Goal: Information Seeking & Learning: Learn about a topic

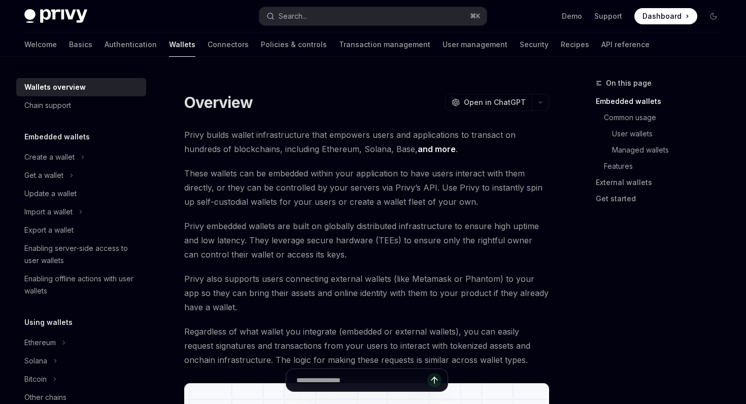
scroll to position [398, 0]
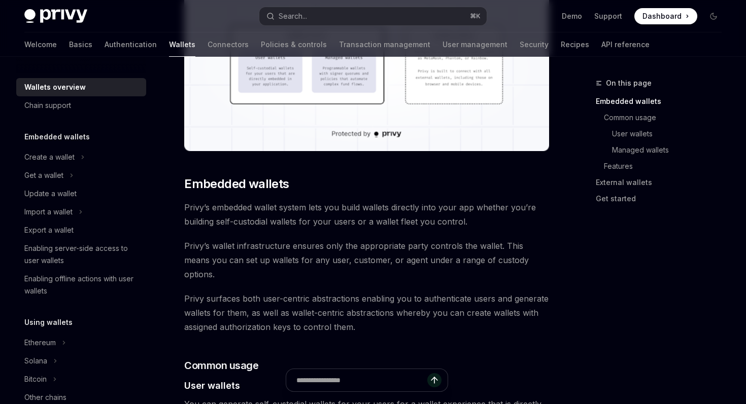
type textarea "*"
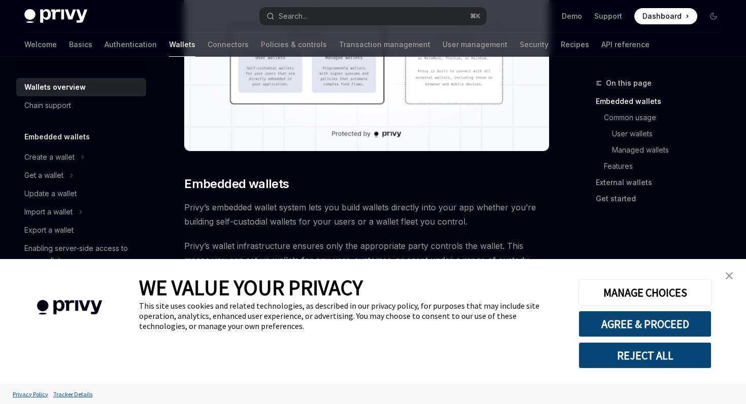
click at [729, 272] on img "close banner" at bounding box center [728, 275] width 7 height 7
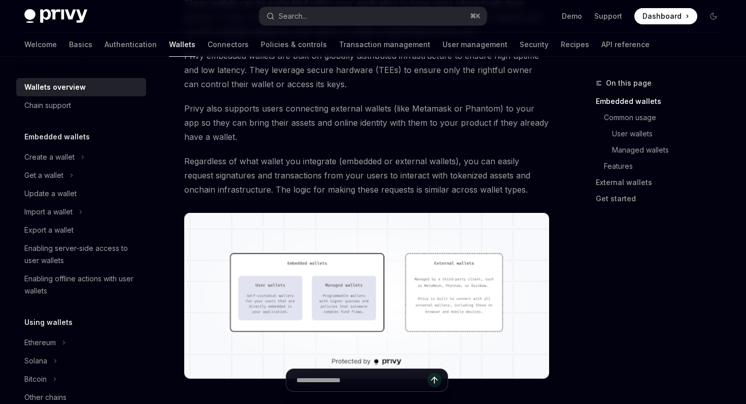
scroll to position [0, 0]
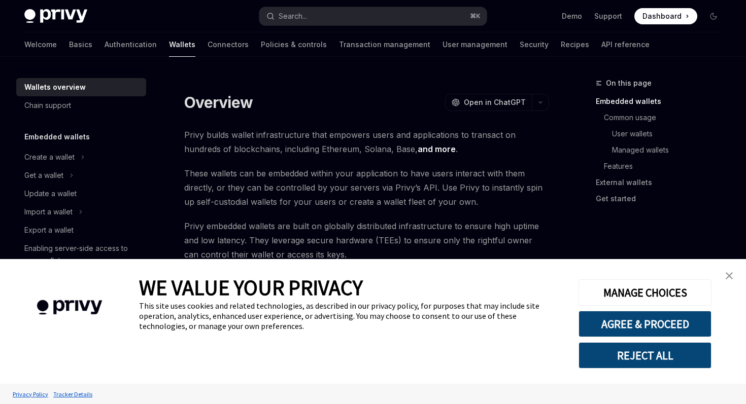
click at [733, 282] on link "close banner" at bounding box center [729, 276] width 20 height 20
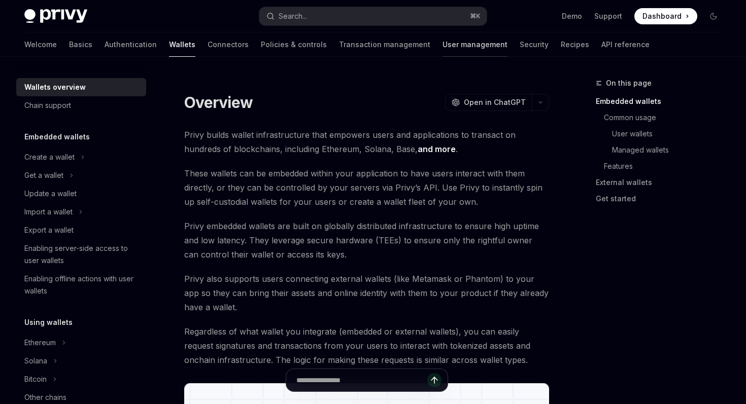
click at [442, 48] on link "User management" at bounding box center [474, 44] width 65 height 24
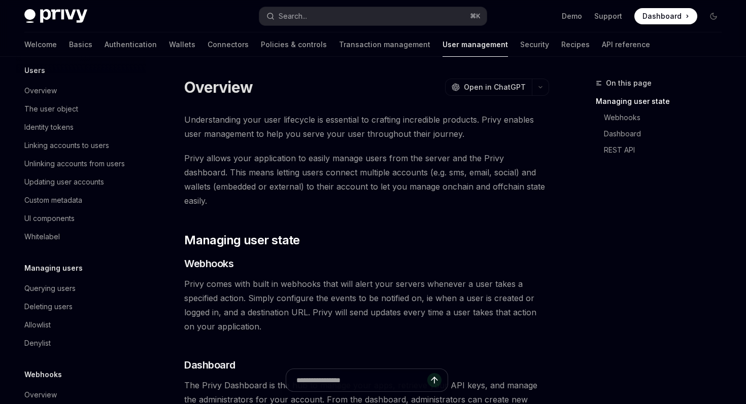
scroll to position [170, 0]
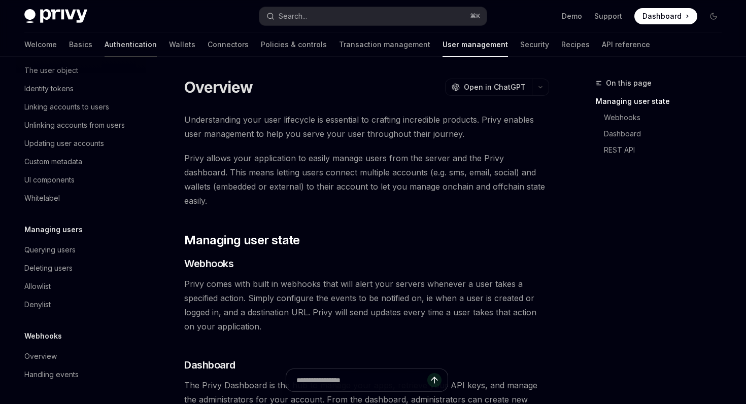
click at [105, 34] on link "Authentication" at bounding box center [131, 44] width 52 height 24
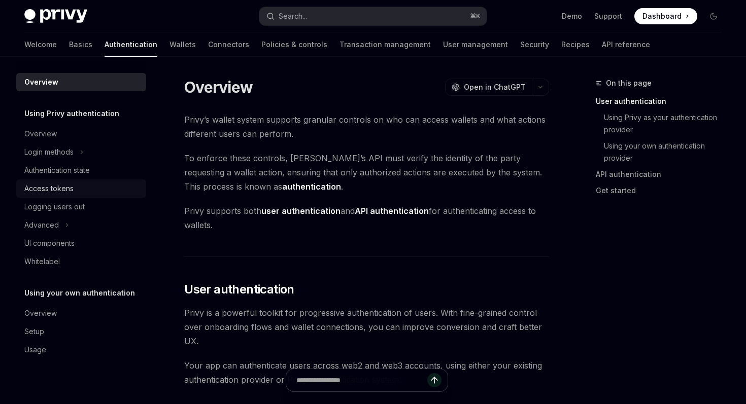
click at [71, 190] on div "Access tokens" at bounding box center [48, 189] width 49 height 12
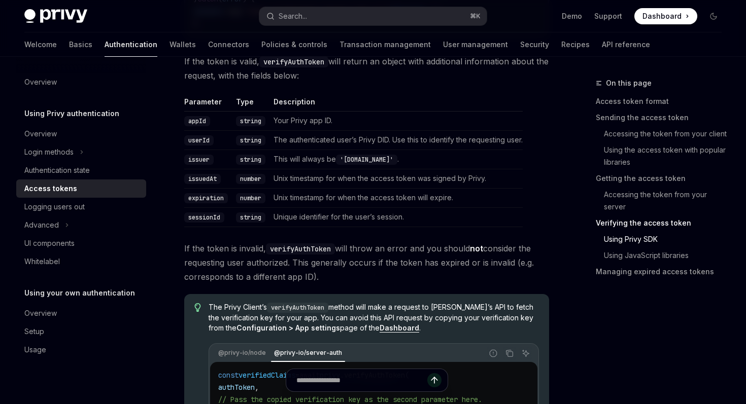
scroll to position [1762, 0]
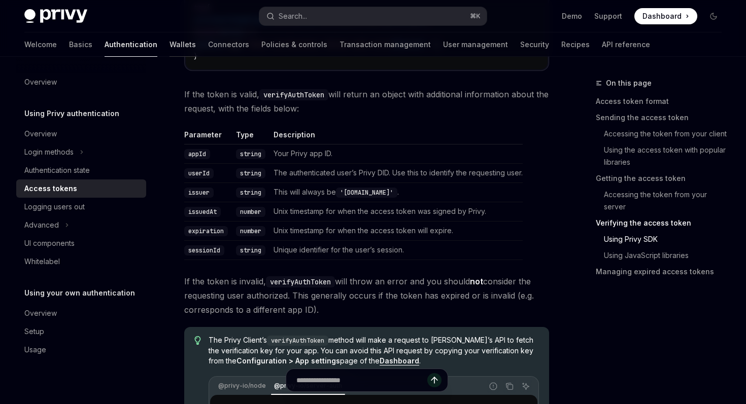
click at [169, 51] on link "Wallets" at bounding box center [182, 44] width 26 height 24
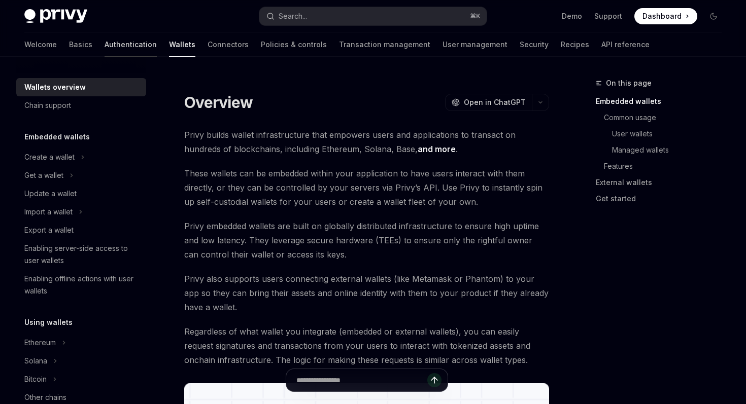
click at [105, 47] on link "Authentication" at bounding box center [131, 44] width 52 height 24
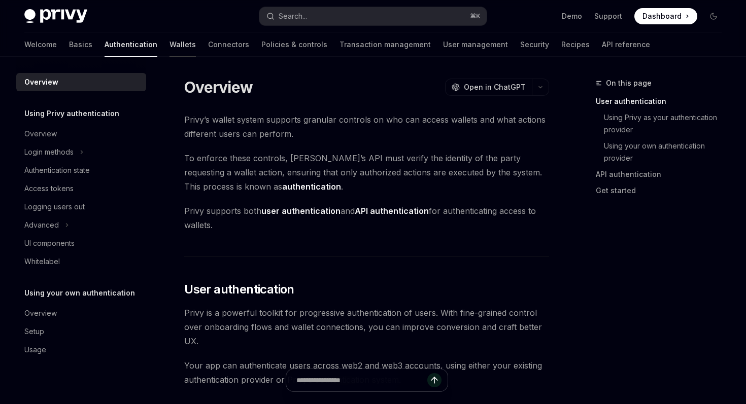
click at [169, 53] on link "Wallets" at bounding box center [182, 44] width 26 height 24
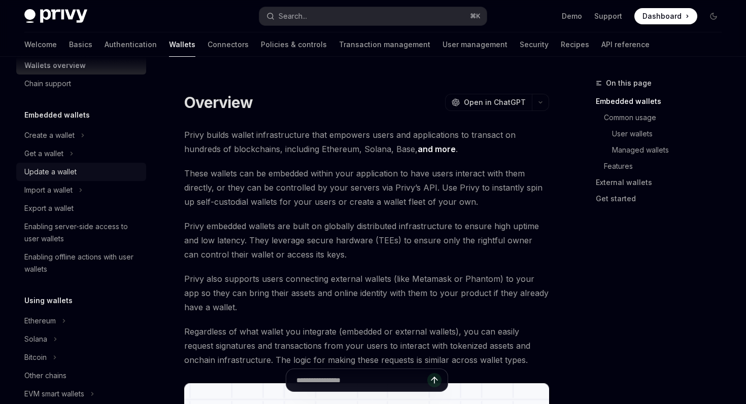
scroll to position [23, 0]
click at [63, 146] on div "Get a wallet" at bounding box center [43, 152] width 39 height 12
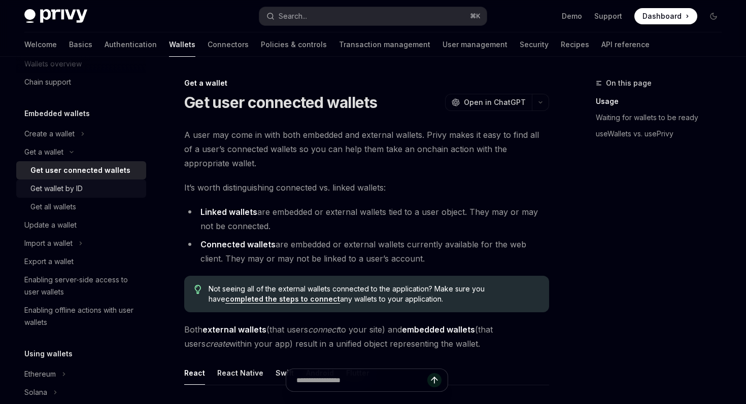
click at [96, 188] on div "Get wallet by ID" at bounding box center [85, 189] width 110 height 12
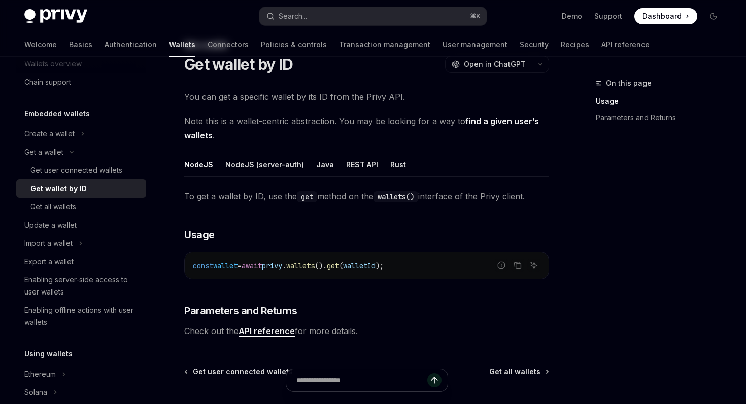
scroll to position [90, 0]
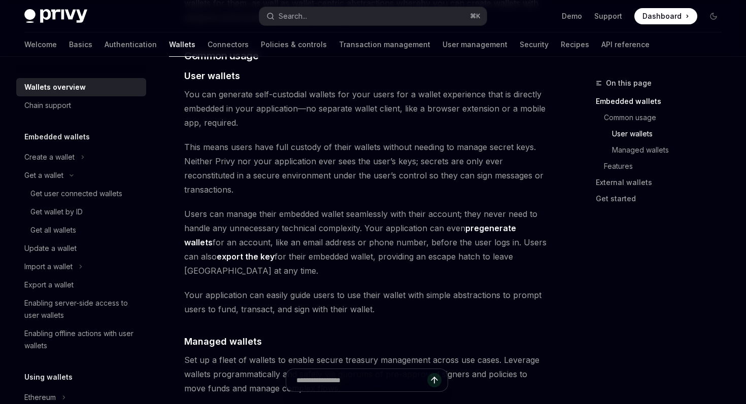
type textarea "*"
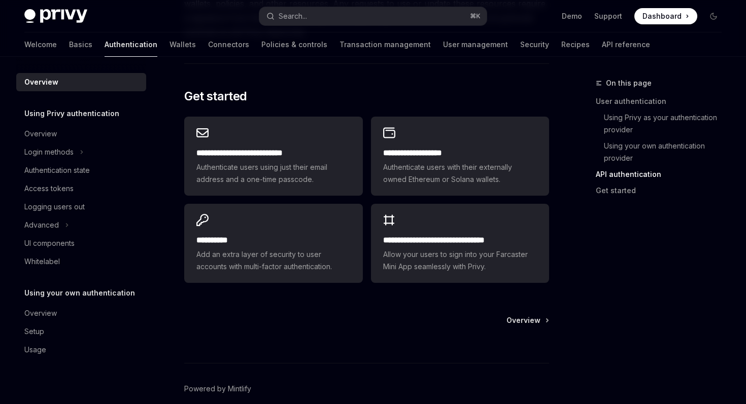
scroll to position [882, 0]
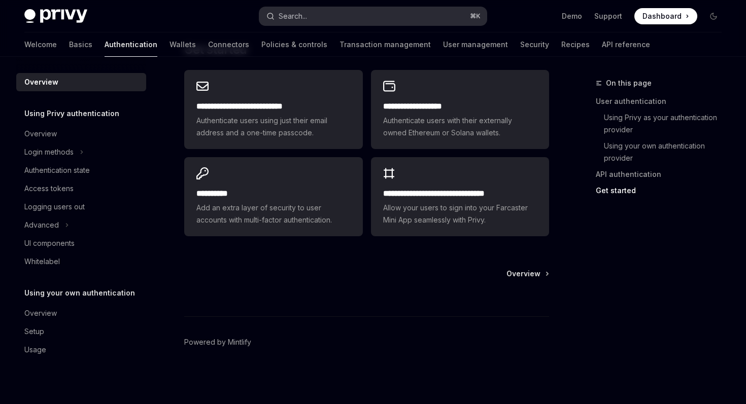
click at [367, 14] on button "Search... ⌘ K" at bounding box center [372, 16] width 227 height 18
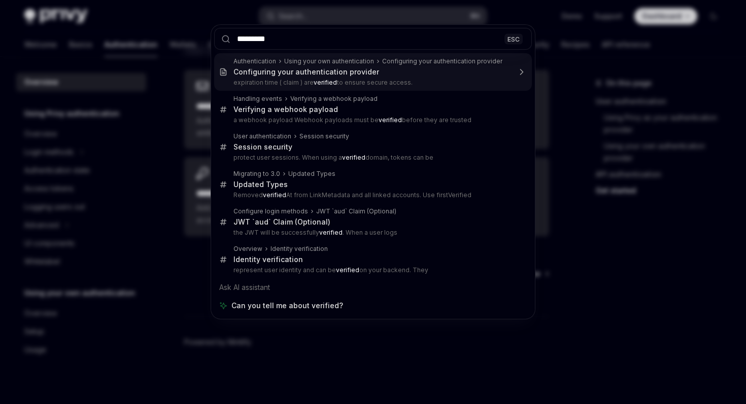
type input "**********"
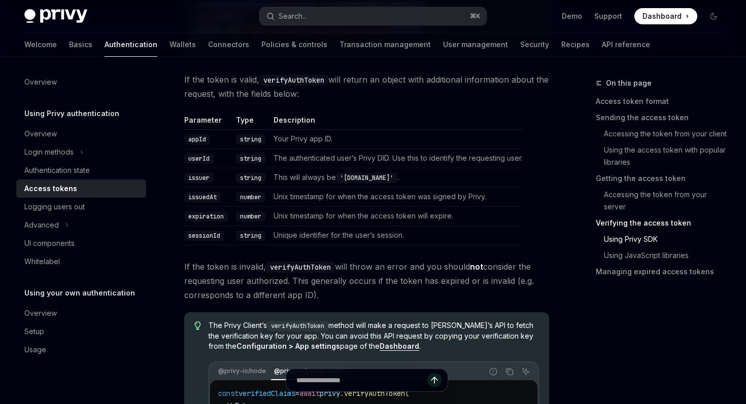
scroll to position [1985, 0]
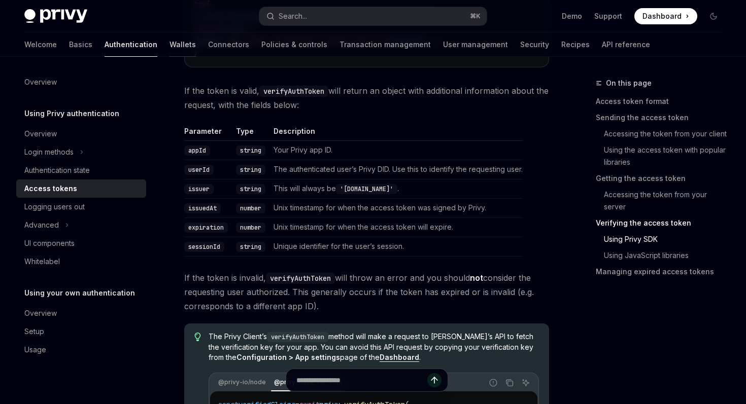
click at [169, 45] on link "Wallets" at bounding box center [182, 44] width 26 height 24
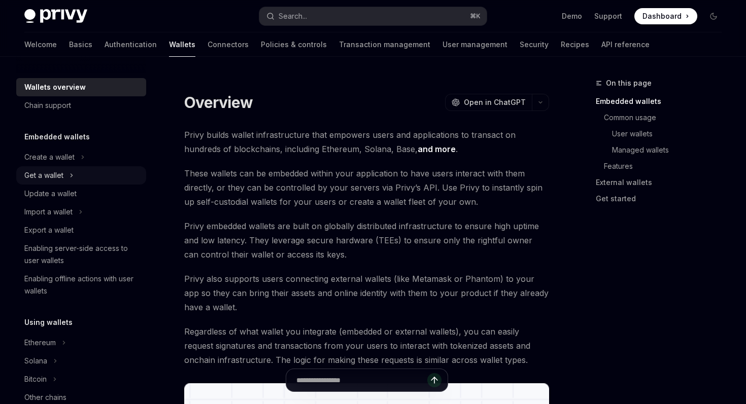
click at [80, 181] on button "Get a wallet" at bounding box center [81, 175] width 130 height 18
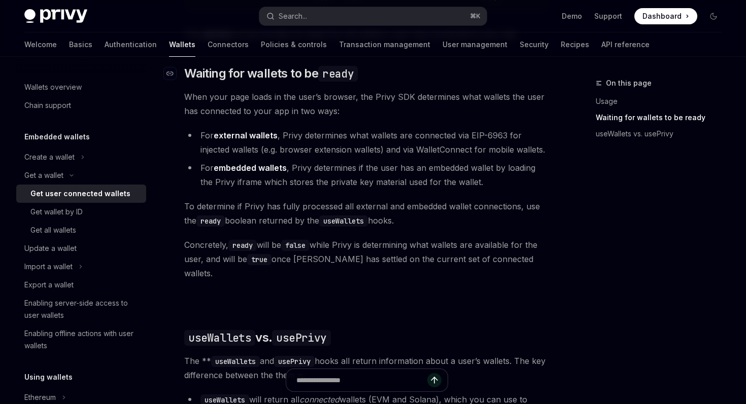
scroll to position [607, 0]
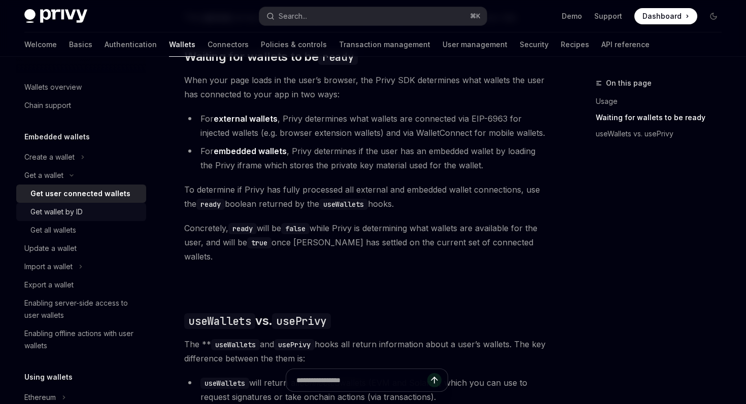
click at [90, 214] on div "Get wallet by ID" at bounding box center [85, 212] width 110 height 12
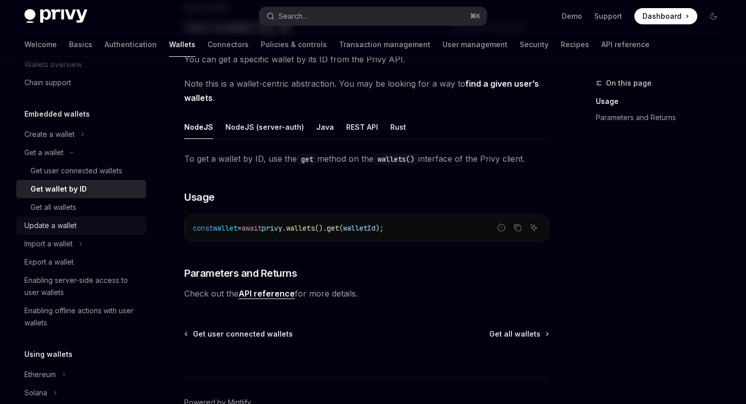
scroll to position [24, 0]
click at [117, 207] on div "Get all wallets" at bounding box center [85, 206] width 110 height 12
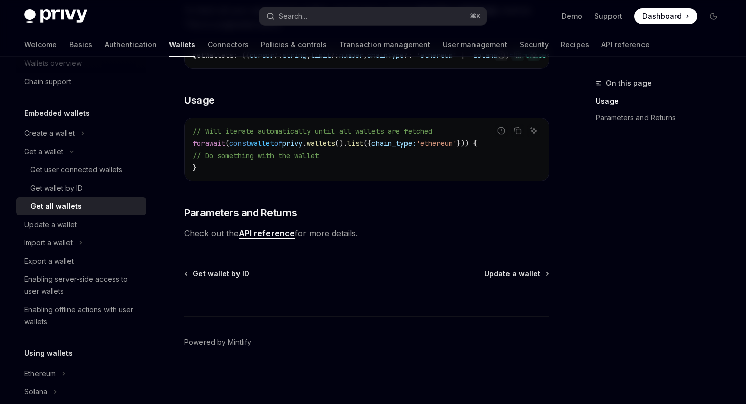
scroll to position [190, 0]
click at [79, 172] on div "Get user connected wallets" at bounding box center [76, 170] width 92 height 12
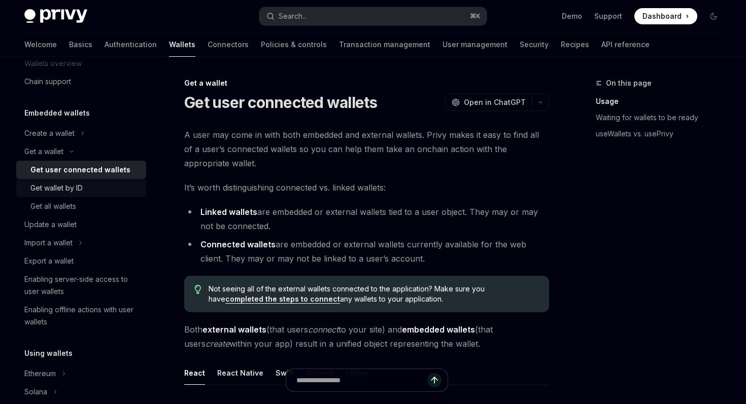
click at [79, 188] on div "Get wallet by ID" at bounding box center [56, 188] width 52 height 12
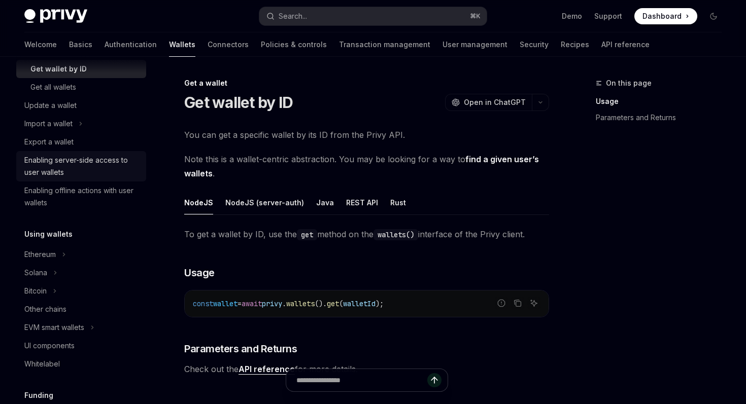
scroll to position [145, 0]
click at [617, 236] on div "On this page Usage Parameters and Returns" at bounding box center [652, 240] width 154 height 327
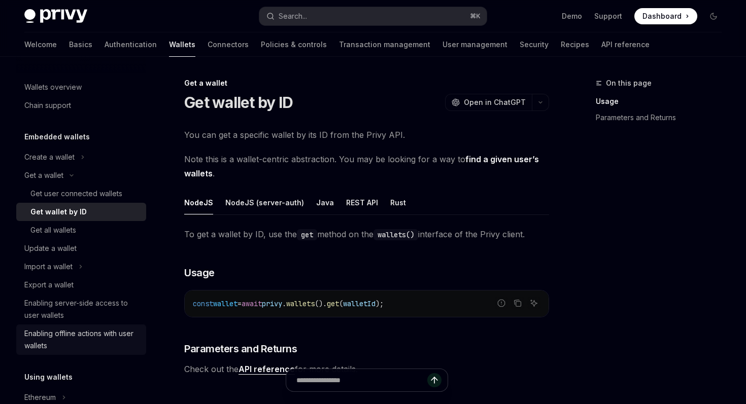
scroll to position [11, 0]
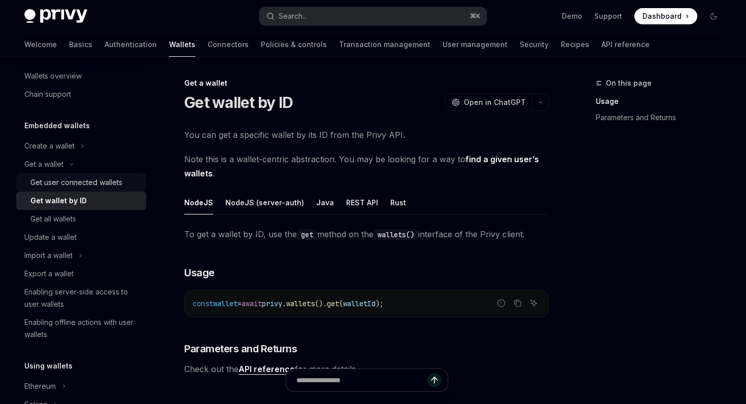
click at [119, 184] on div "Get user connected wallets" at bounding box center [76, 183] width 92 height 12
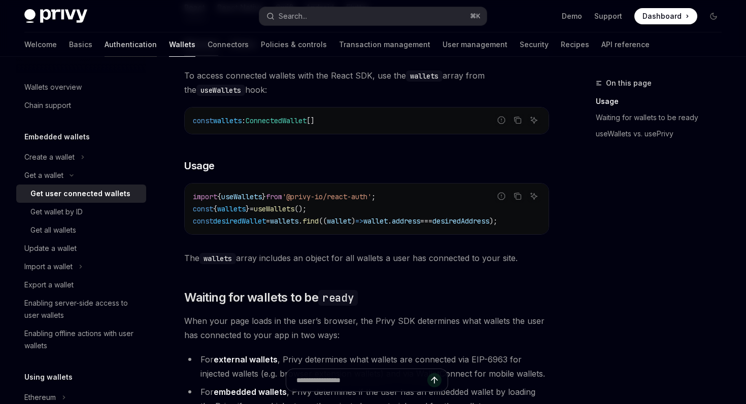
click at [105, 43] on link "Authentication" at bounding box center [131, 44] width 52 height 24
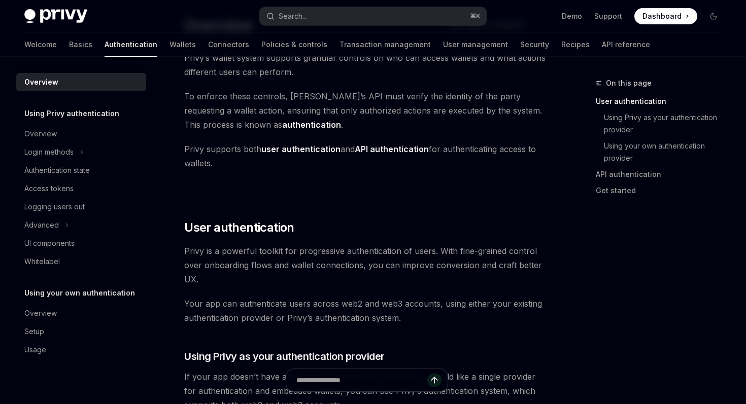
scroll to position [68, 0]
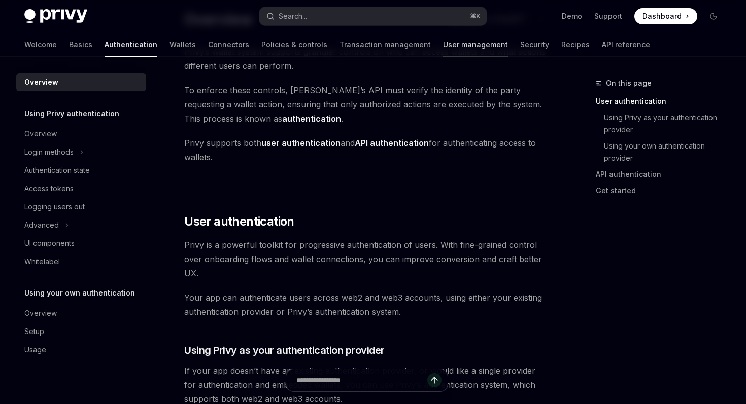
click at [443, 48] on link "User management" at bounding box center [475, 44] width 65 height 24
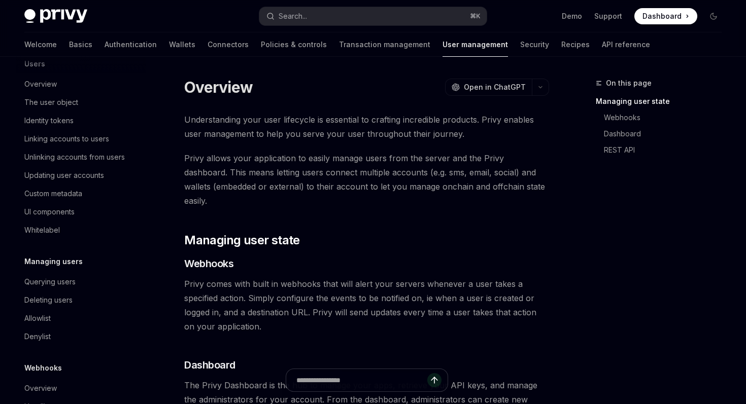
scroll to position [142, 0]
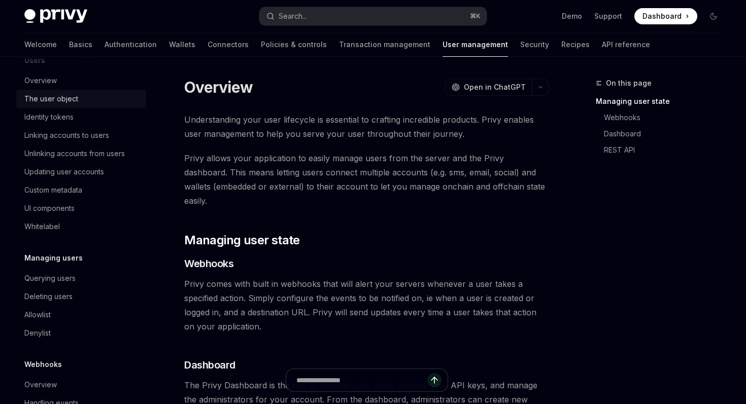
click at [72, 99] on div "The user object" at bounding box center [51, 99] width 54 height 12
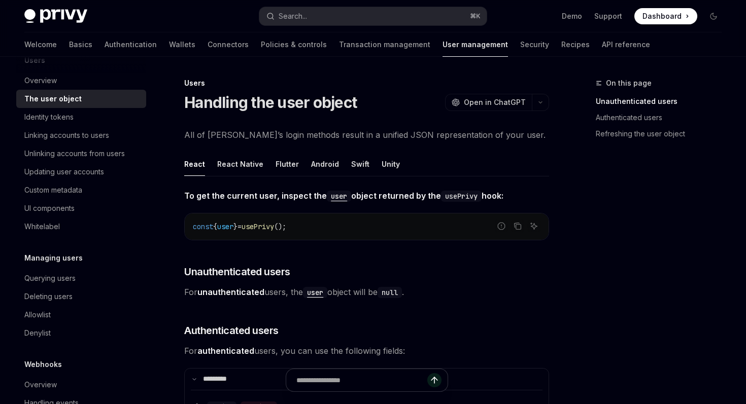
scroll to position [170, 0]
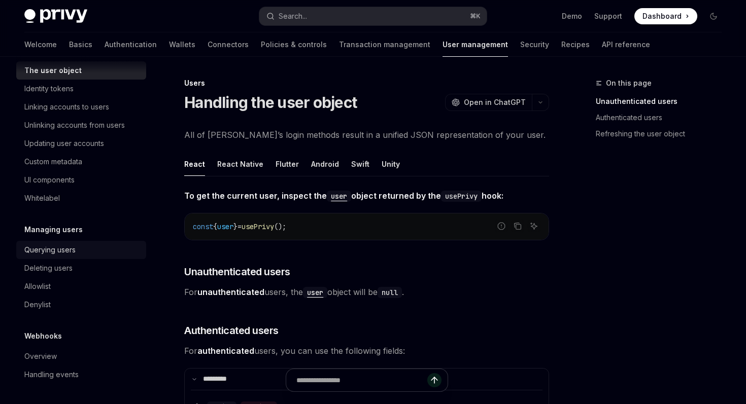
click at [52, 250] on div "Querying users" at bounding box center [49, 250] width 51 height 12
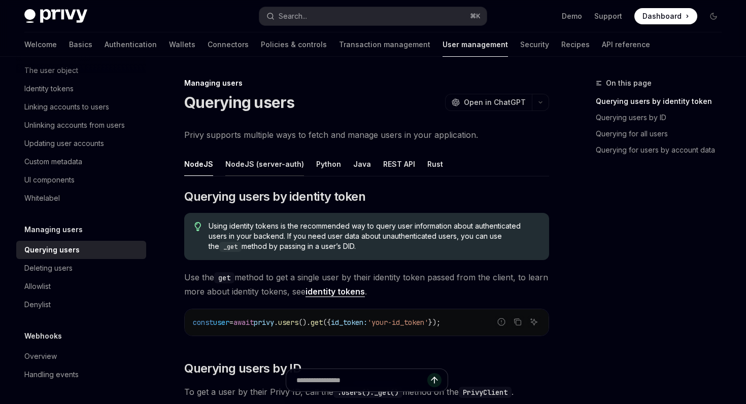
click at [270, 168] on div "NodeJS (server-auth)" at bounding box center [264, 164] width 79 height 24
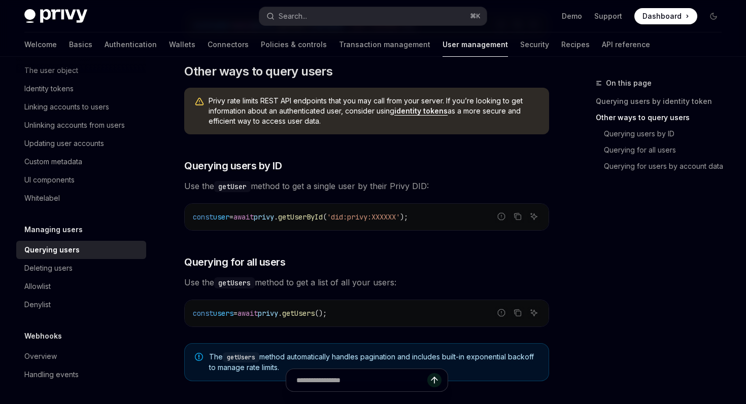
scroll to position [365, 0]
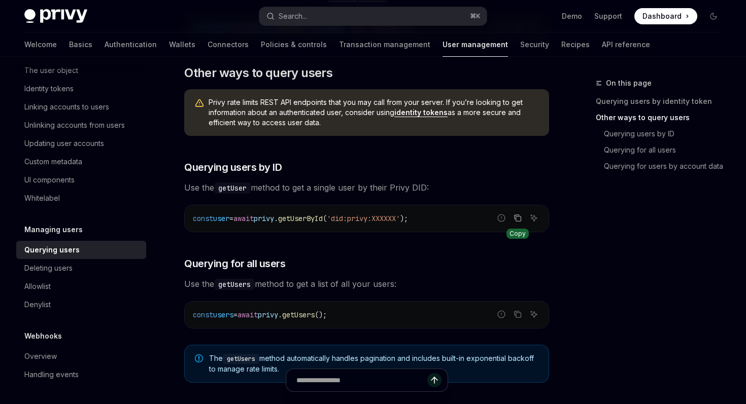
click at [518, 220] on icon "Copy the contents from the code block" at bounding box center [517, 218] width 8 height 8
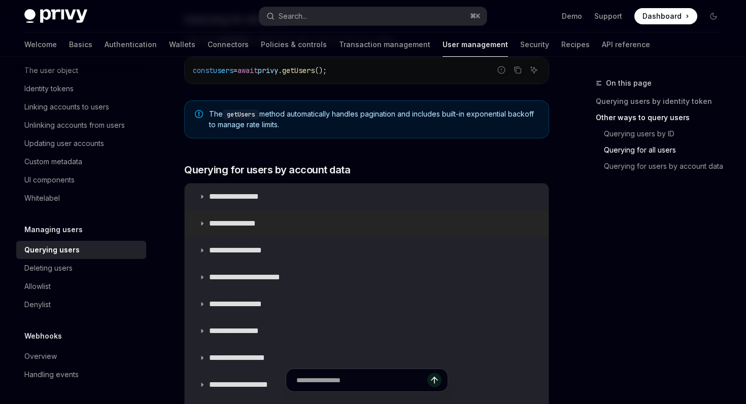
scroll to position [615, 0]
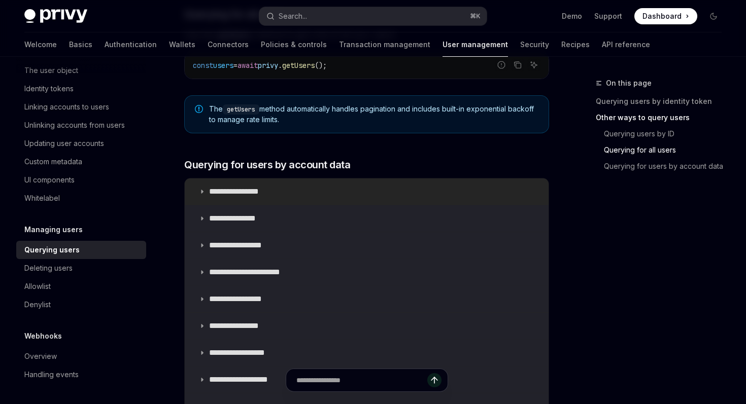
click at [296, 197] on summary "**********" at bounding box center [367, 192] width 364 height 26
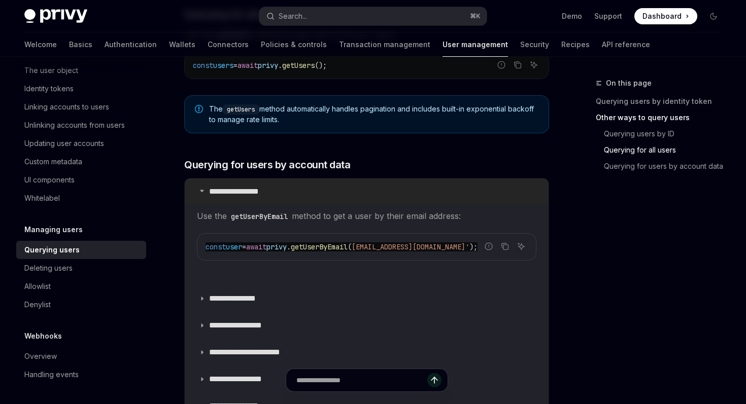
click at [455, 199] on summary "**********" at bounding box center [367, 192] width 364 height 26
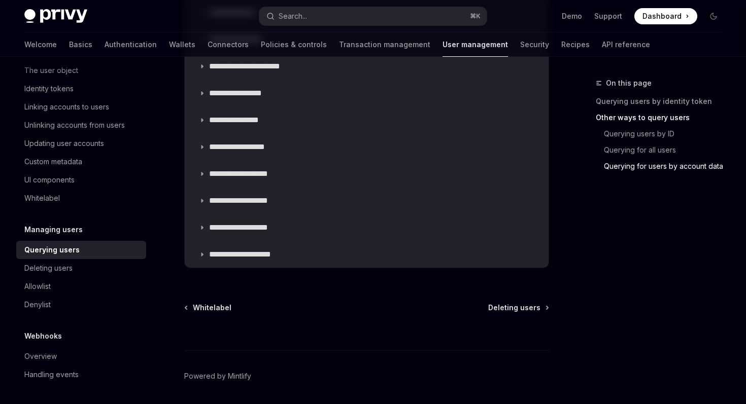
scroll to position [854, 0]
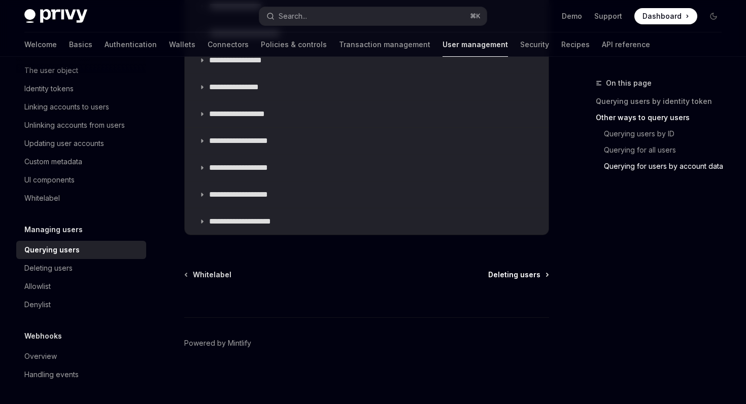
click at [518, 272] on span "Deleting users" at bounding box center [514, 275] width 52 height 10
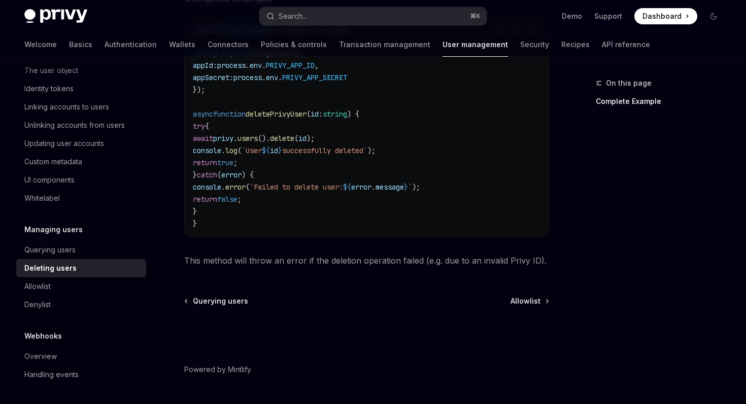
scroll to position [419, 0]
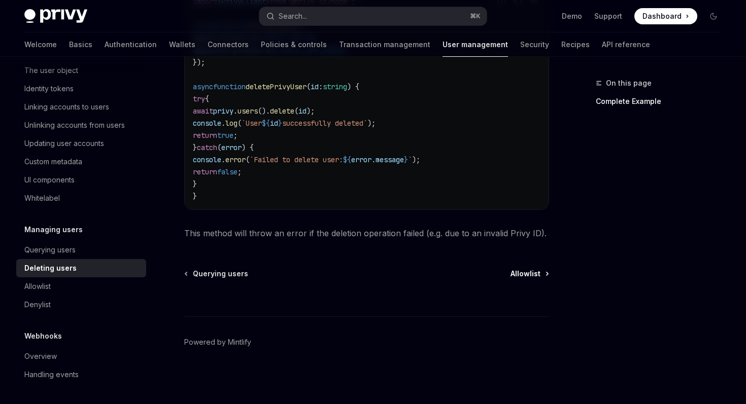
click at [515, 276] on span "Allowlist" at bounding box center [525, 274] width 30 height 10
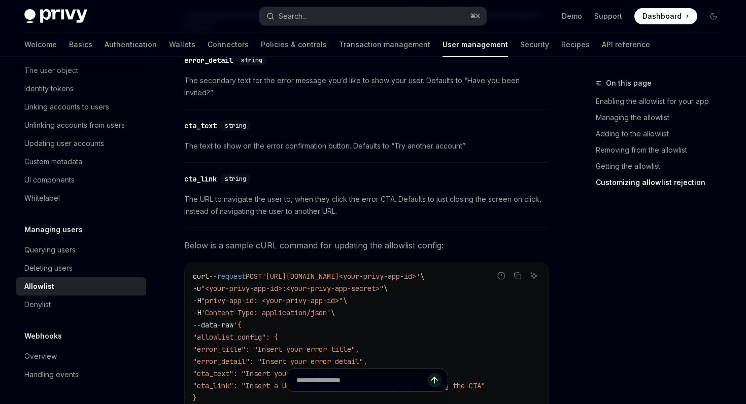
scroll to position [2440, 0]
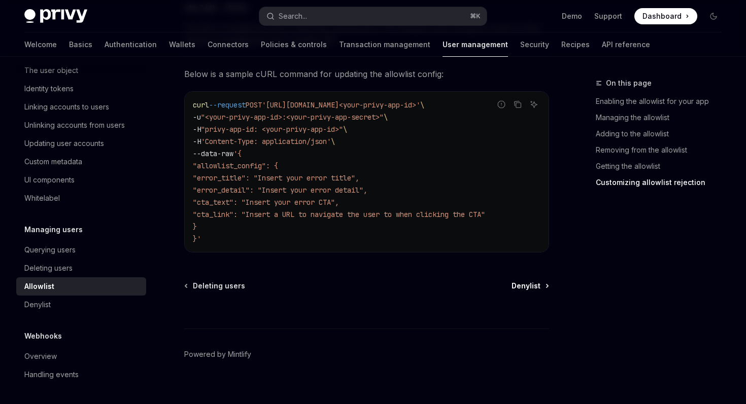
click at [524, 281] on span "Denylist" at bounding box center [525, 286] width 29 height 10
type textarea "*"
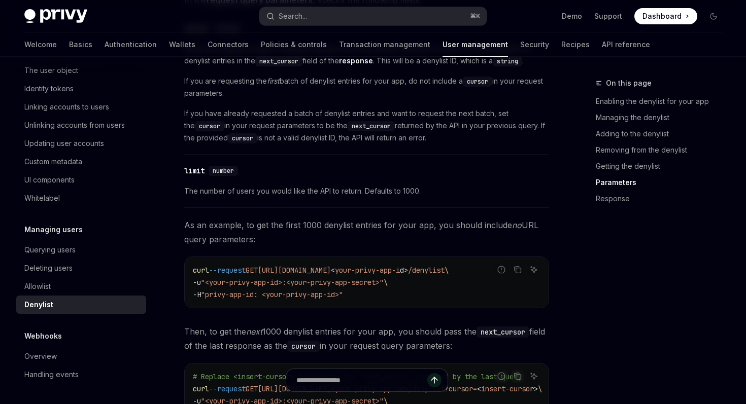
scroll to position [2209, 0]
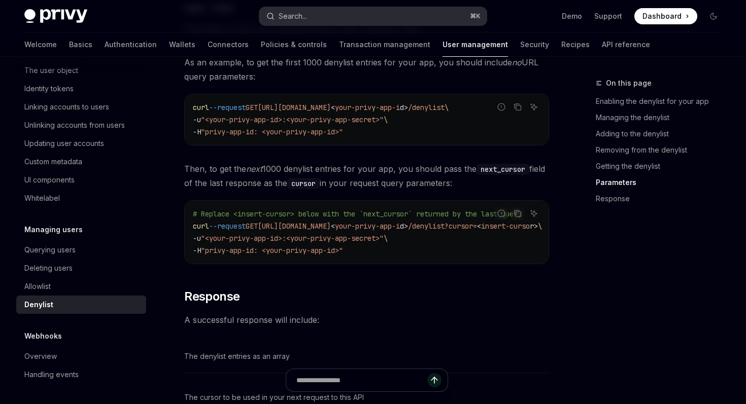
click at [373, 16] on button "Search... ⌘ K" at bounding box center [372, 16] width 227 height 18
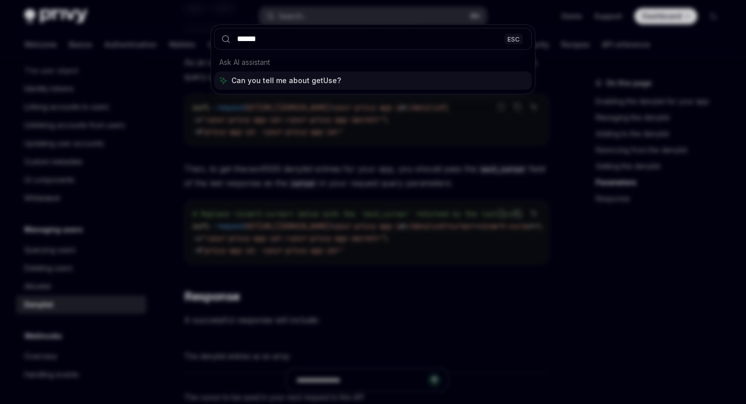
type input "*******"
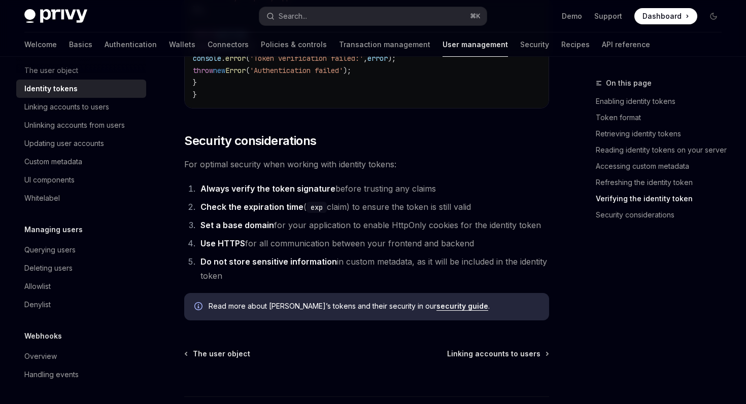
scroll to position [3414, 0]
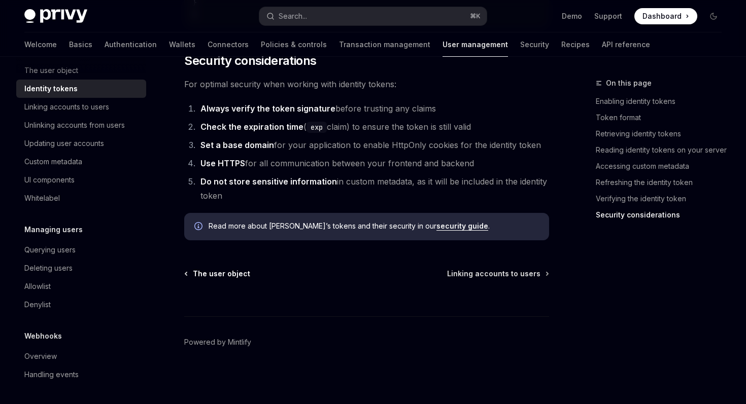
click at [209, 276] on span "The user object" at bounding box center [221, 274] width 57 height 10
type textarea "*"
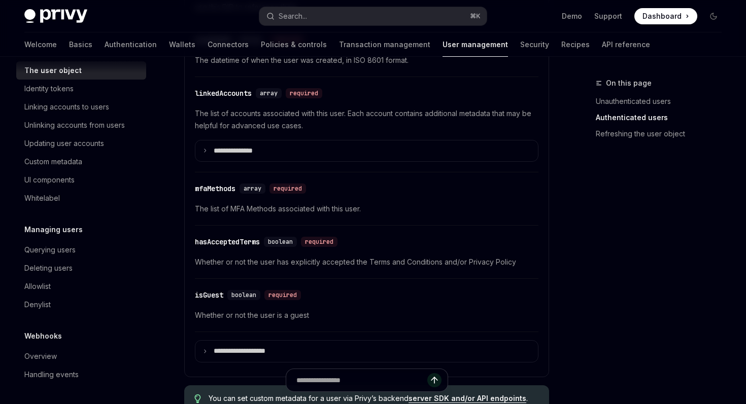
scroll to position [433, 0]
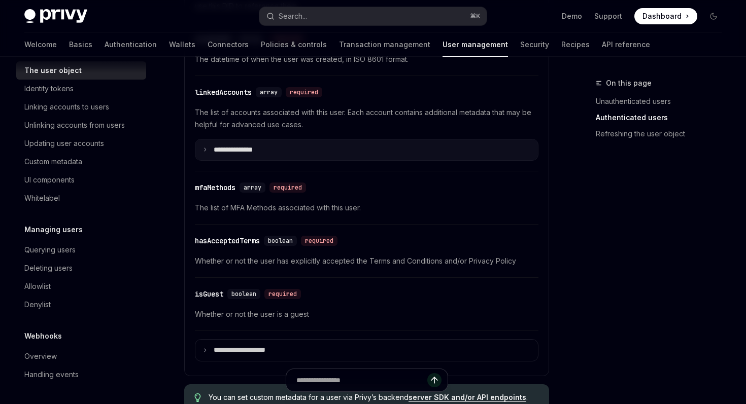
click at [204, 147] on icon at bounding box center [204, 149] width 5 height 5
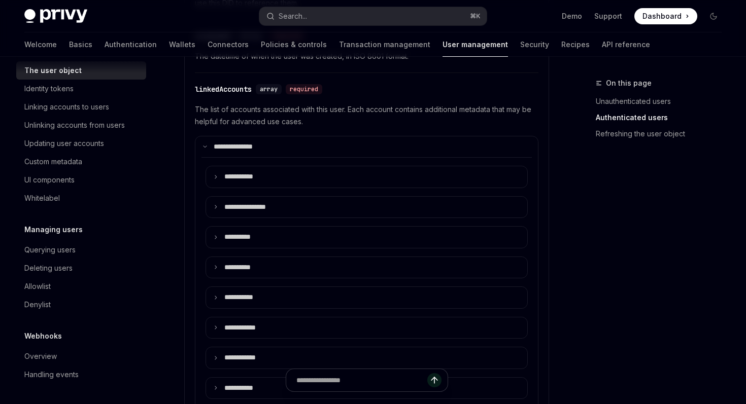
scroll to position [437, 0]
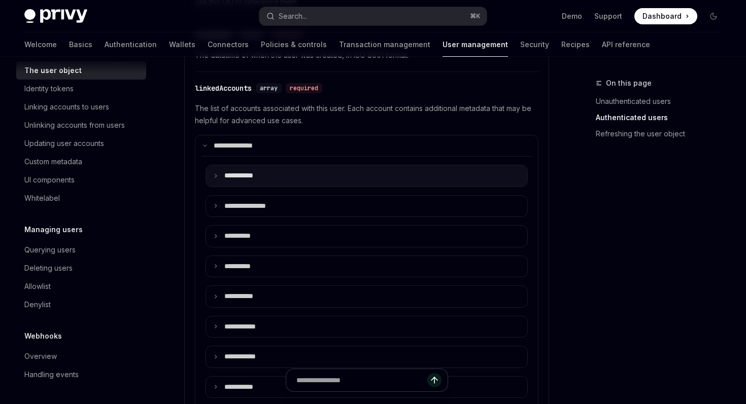
click at [319, 181] on summary "**** ******" at bounding box center [366, 175] width 321 height 21
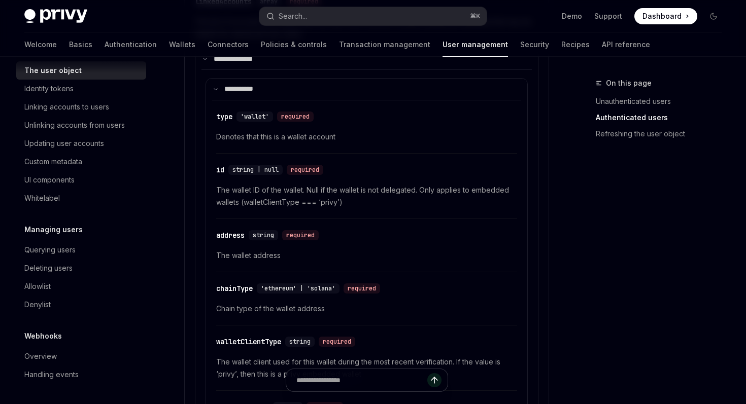
scroll to position [495, 0]
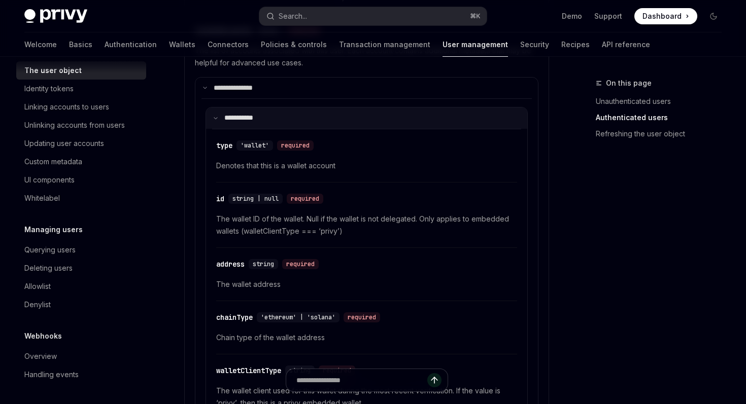
click at [426, 119] on summary "**** ******" at bounding box center [366, 118] width 321 height 21
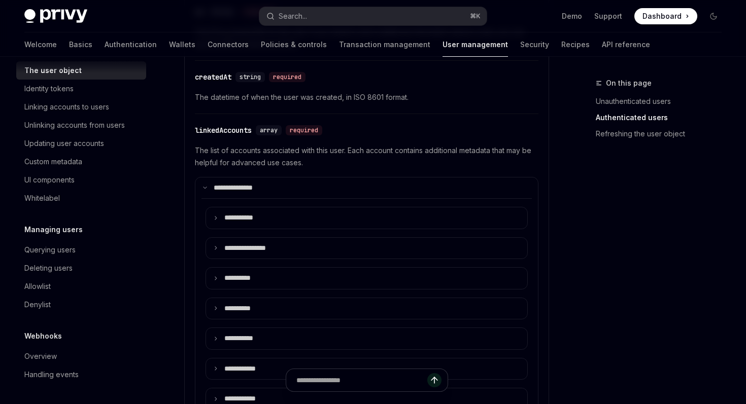
scroll to position [347, 0]
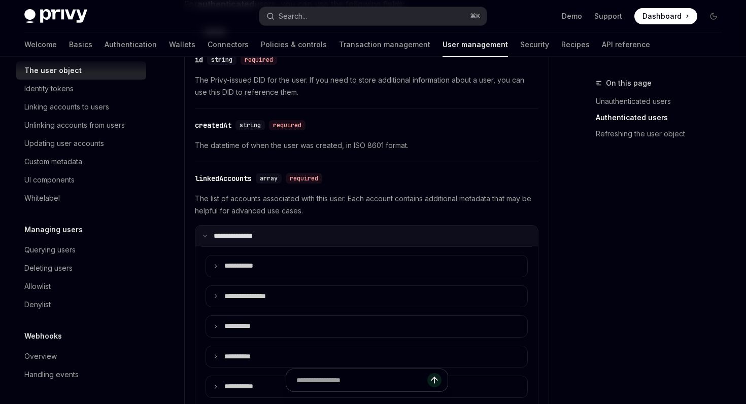
click at [344, 229] on summary "**********" at bounding box center [366, 236] width 342 height 21
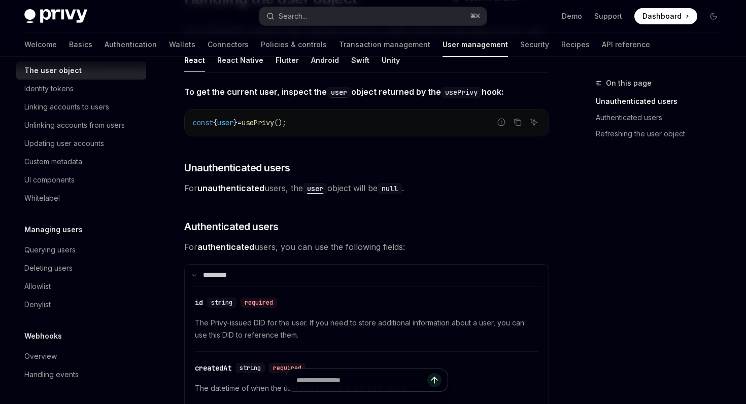
scroll to position [102, 0]
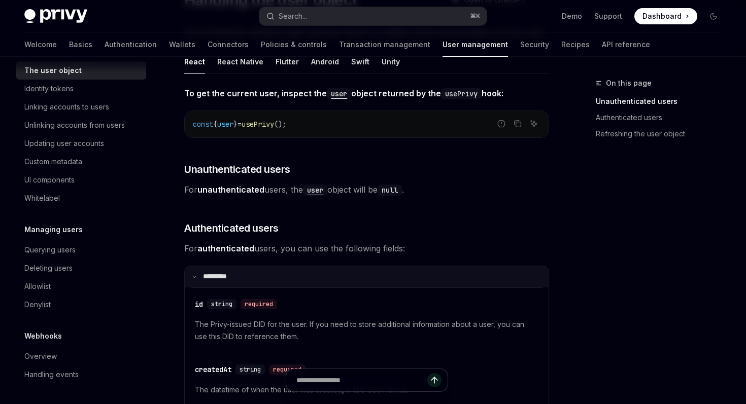
click at [355, 276] on summary "**** ****" at bounding box center [367, 276] width 364 height 21
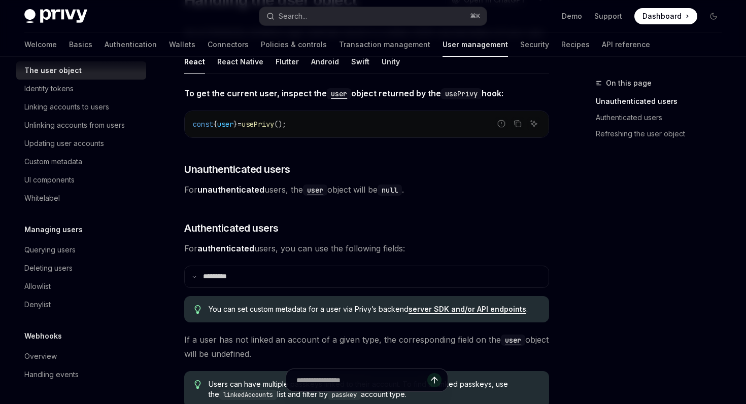
scroll to position [0, 0]
